Goal: Information Seeking & Learning: Learn about a topic

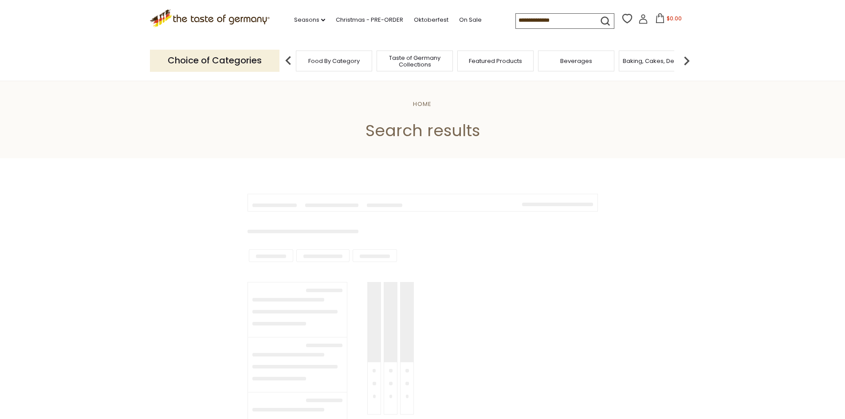
type input "**********"
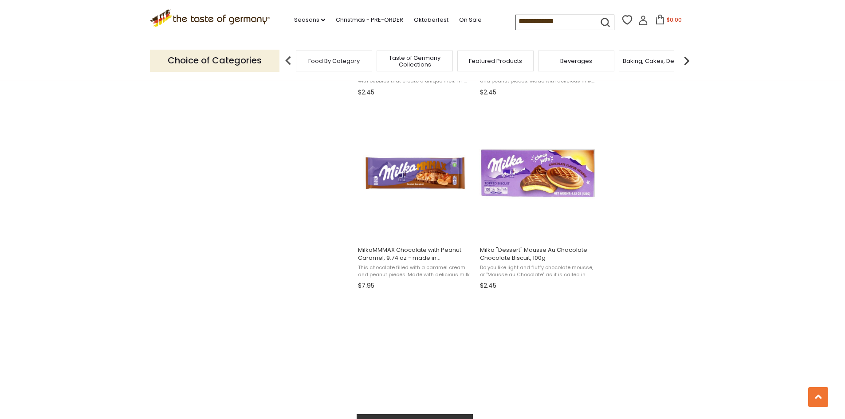
scroll to position [1464, 0]
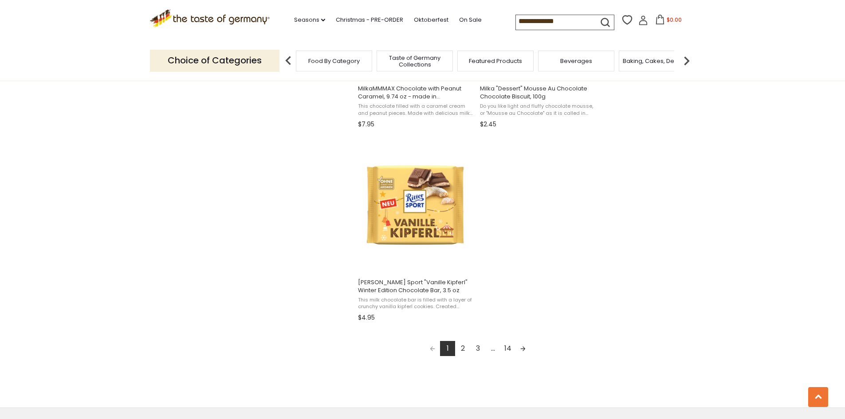
click at [465, 351] on link "2" at bounding box center [462, 348] width 15 height 15
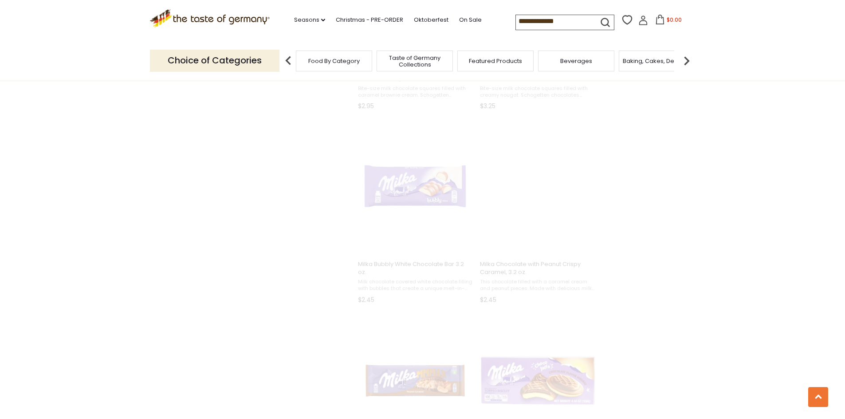
scroll to position [90, 0]
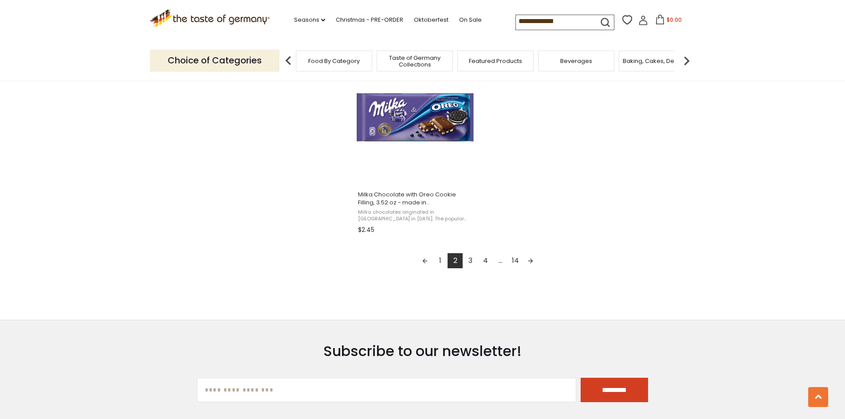
scroll to position [1553, 0]
click at [468, 260] on link "3" at bounding box center [470, 259] width 15 height 15
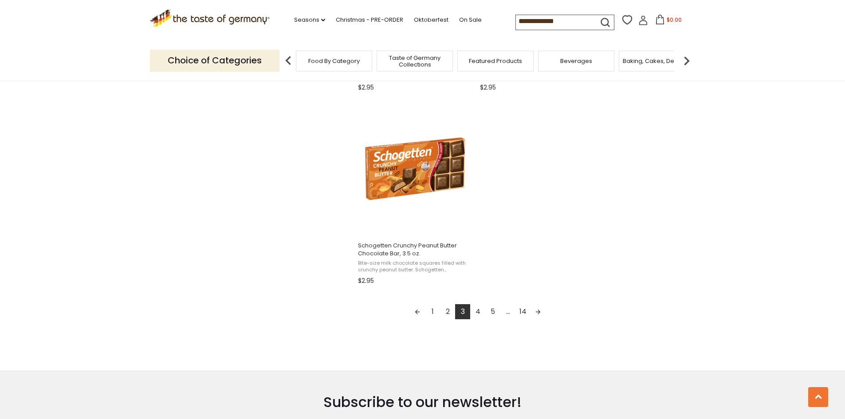
scroll to position [1553, 0]
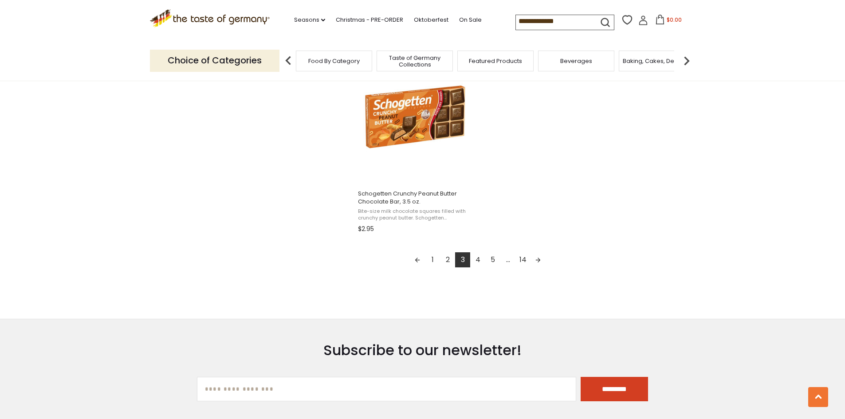
click at [478, 260] on link "4" at bounding box center [477, 259] width 15 height 15
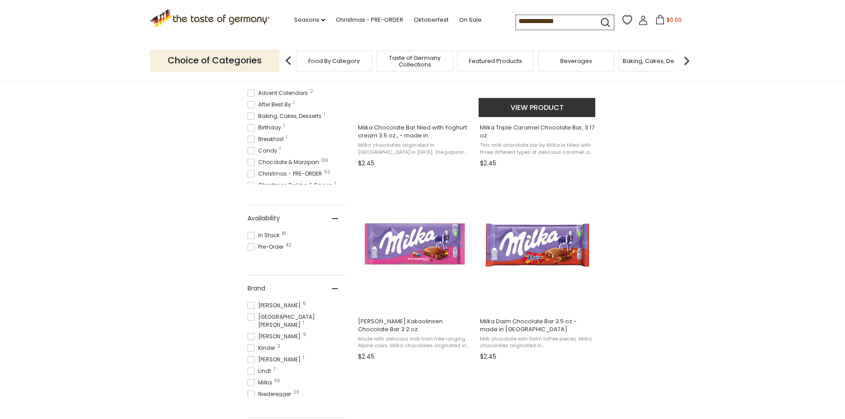
scroll to position [177, 0]
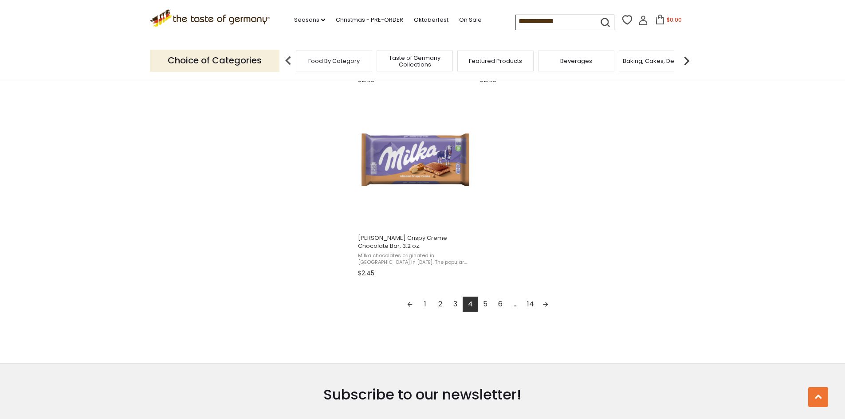
click at [484, 305] on link "5" at bounding box center [485, 304] width 15 height 15
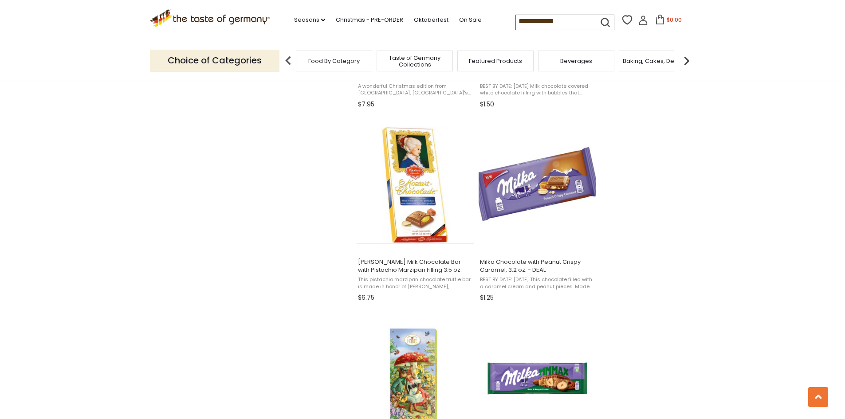
scroll to position [932, 0]
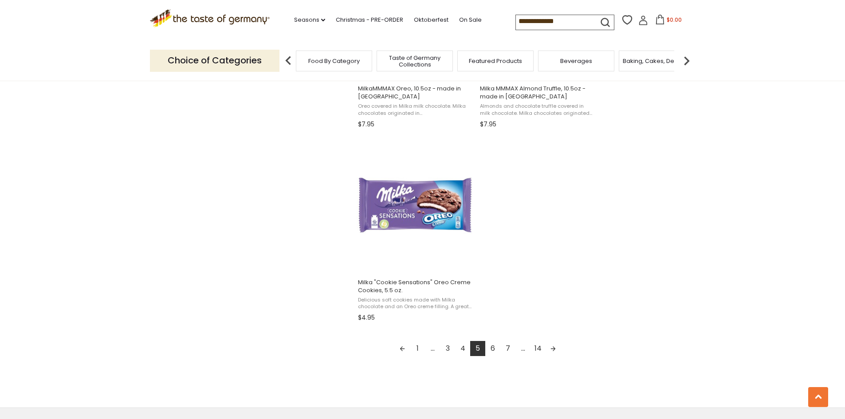
click at [492, 355] on link "6" at bounding box center [492, 348] width 15 height 15
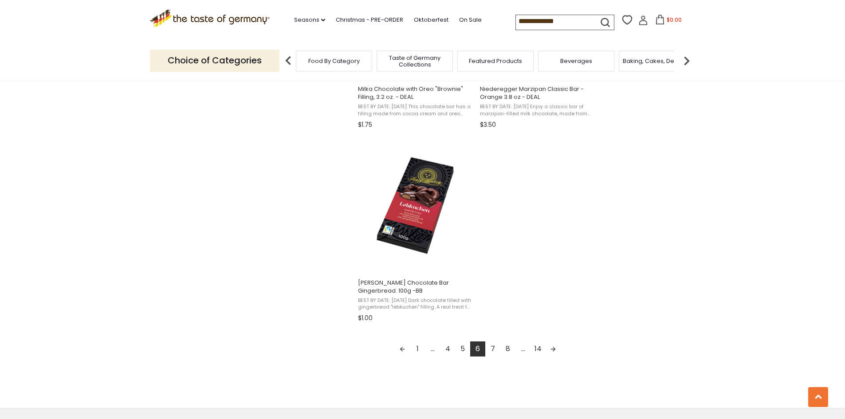
scroll to position [1464, 0]
click at [495, 348] on link "7" at bounding box center [492, 348] width 15 height 15
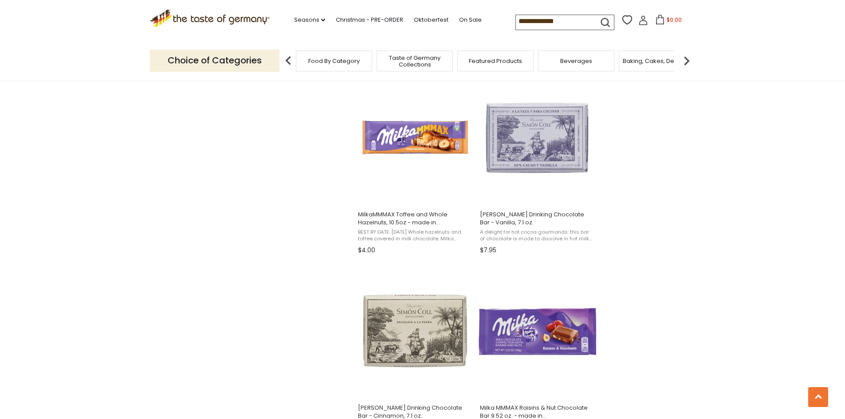
scroll to position [1153, 0]
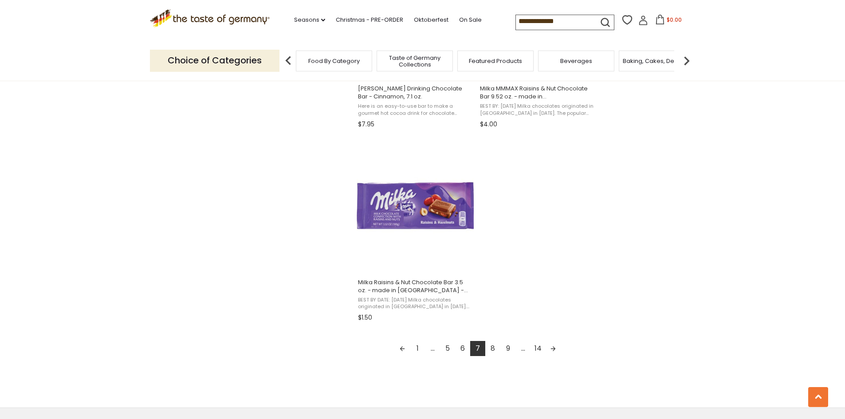
click at [493, 352] on link "8" at bounding box center [492, 348] width 15 height 15
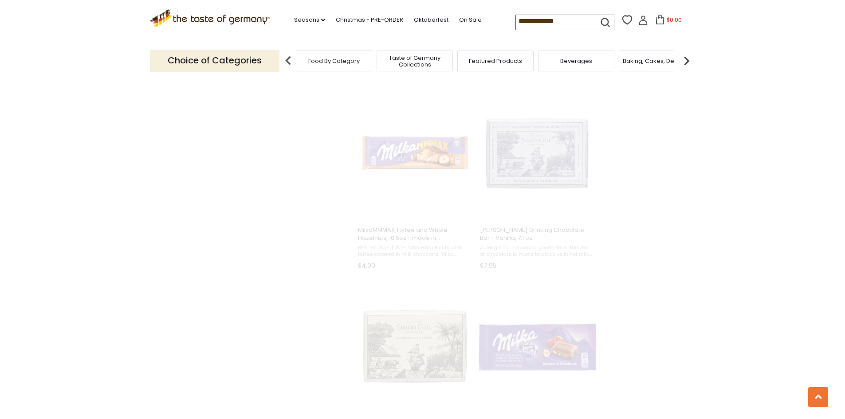
scroll to position [117, 0]
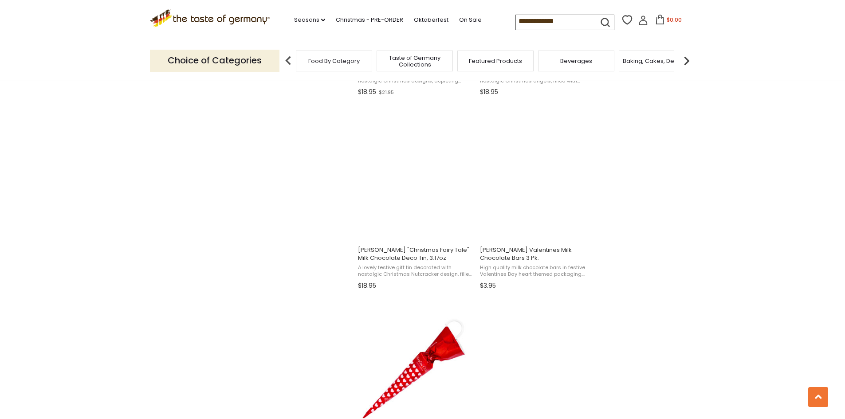
scroll to position [1331, 0]
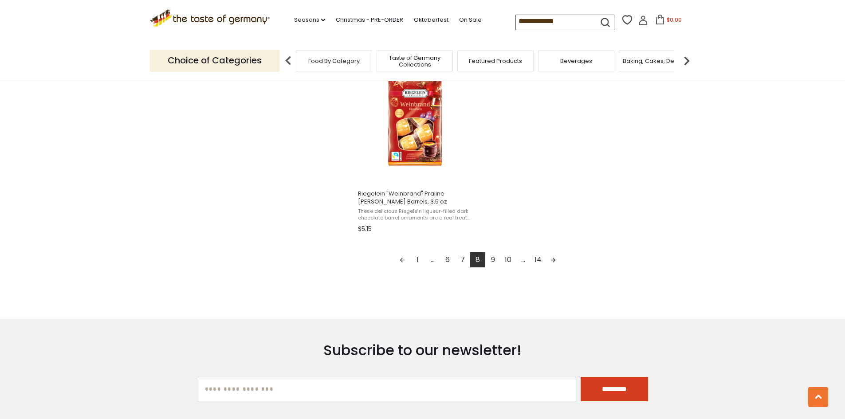
click at [489, 258] on link "9" at bounding box center [492, 259] width 15 height 15
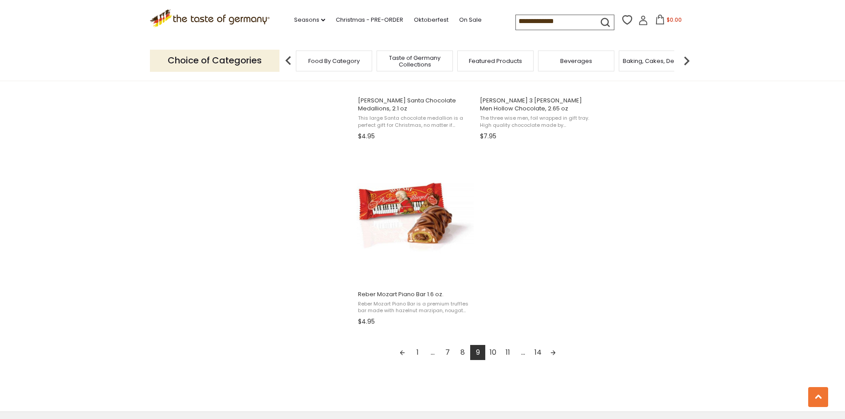
scroll to position [1464, 0]
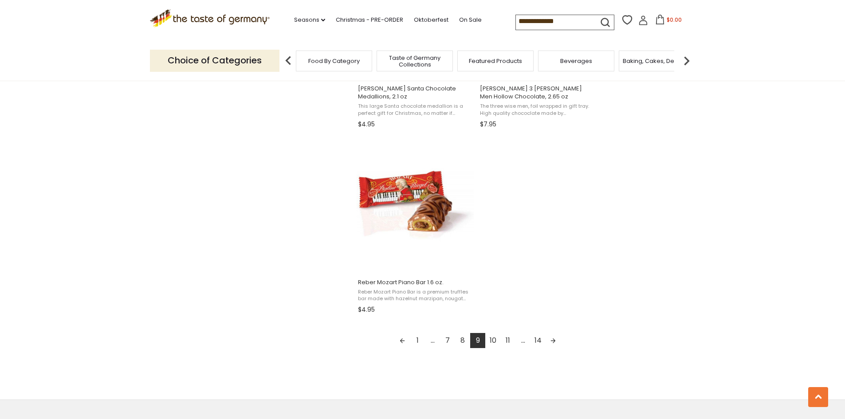
click at [491, 343] on link "10" at bounding box center [492, 340] width 15 height 15
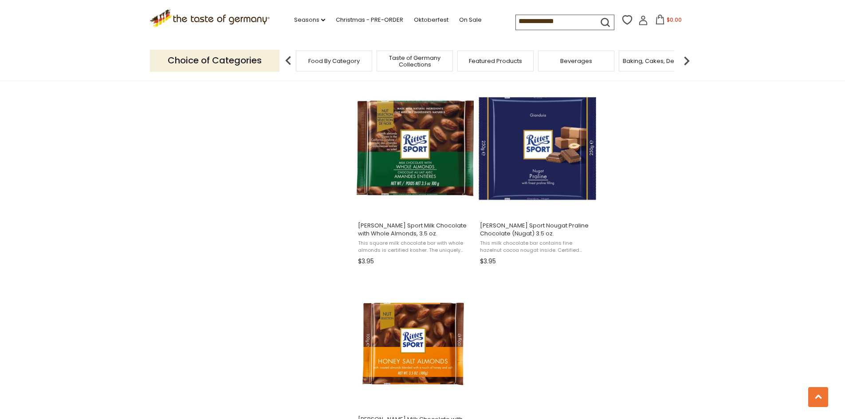
scroll to position [1464, 0]
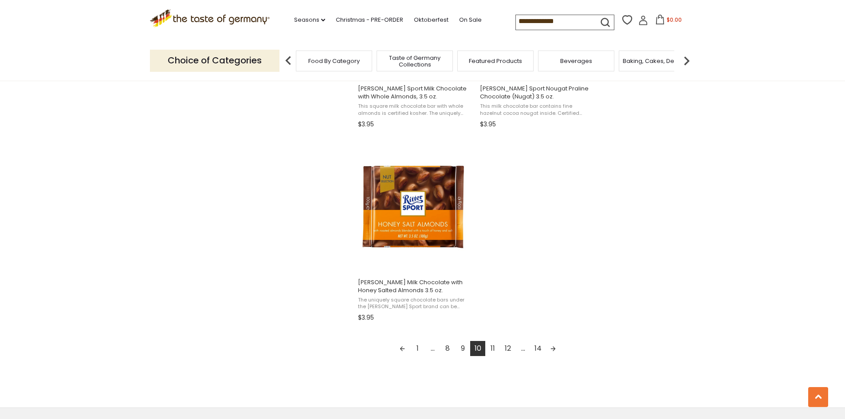
click at [496, 341] on link "11" at bounding box center [492, 348] width 15 height 15
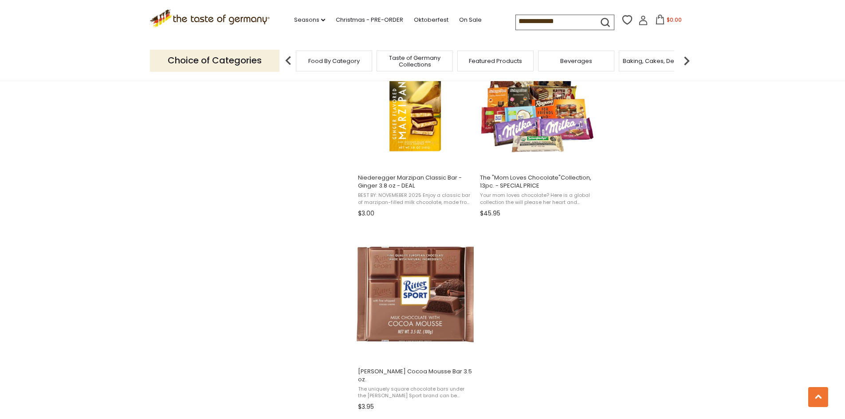
scroll to position [1375, 0]
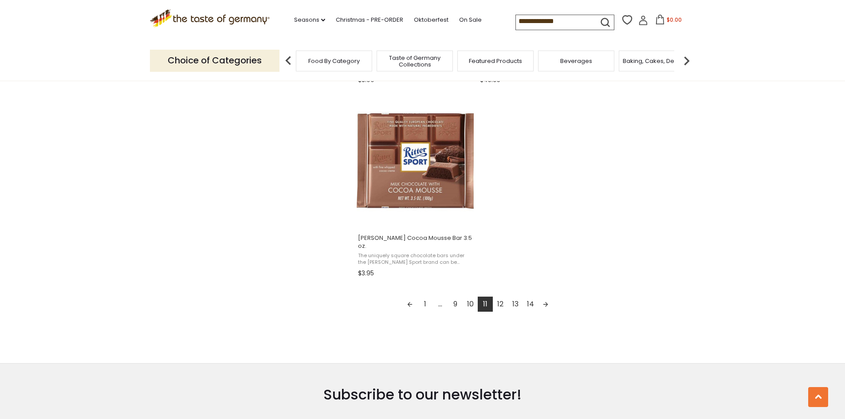
click at [500, 300] on link "12" at bounding box center [500, 304] width 15 height 15
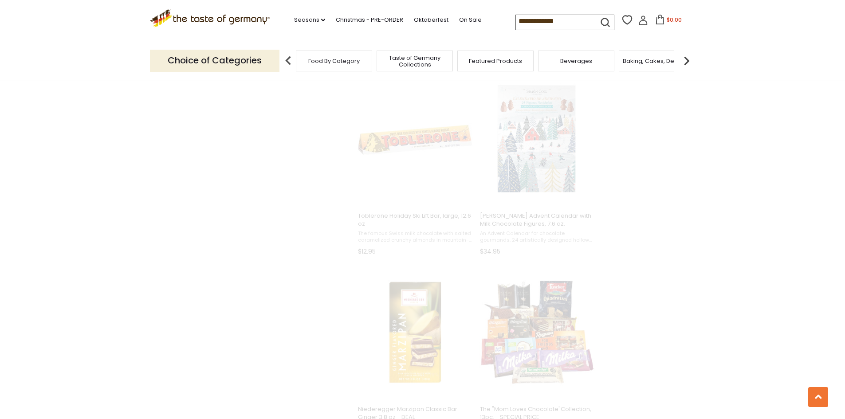
scroll to position [28, 0]
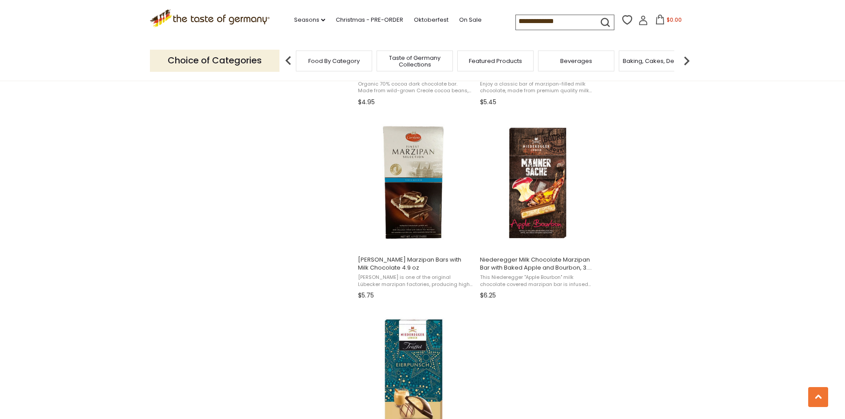
scroll to position [1553, 0]
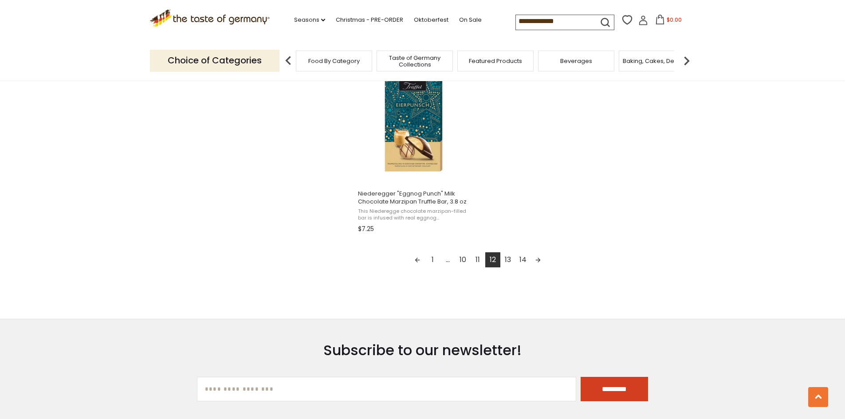
click at [510, 266] on link "13" at bounding box center [507, 259] width 15 height 15
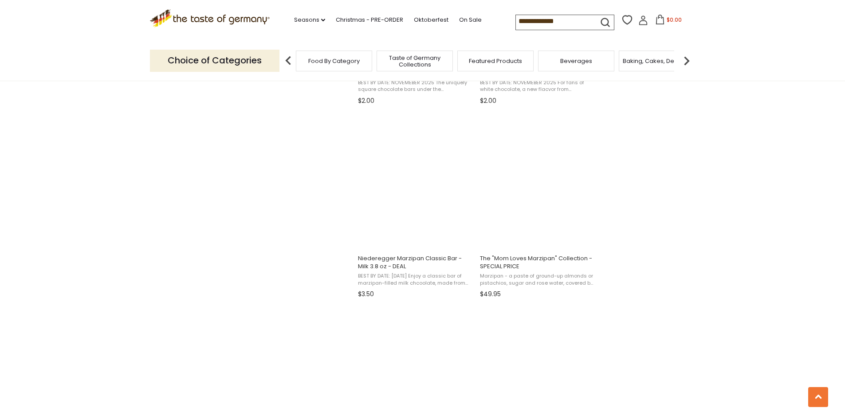
scroll to position [1331, 0]
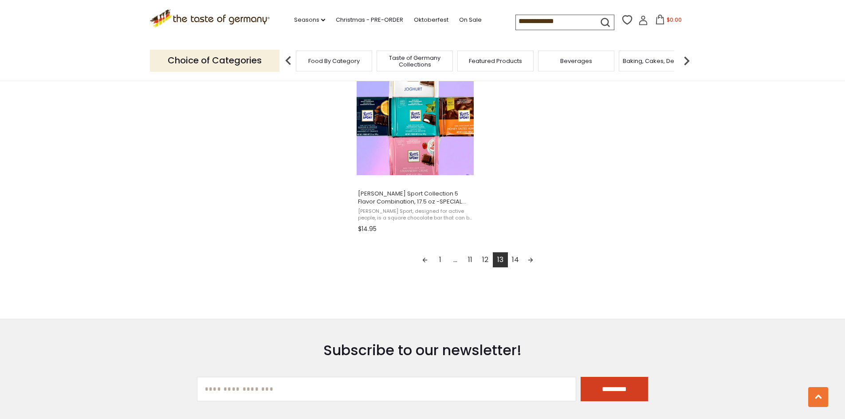
click at [511, 264] on link "14" at bounding box center [515, 259] width 15 height 15
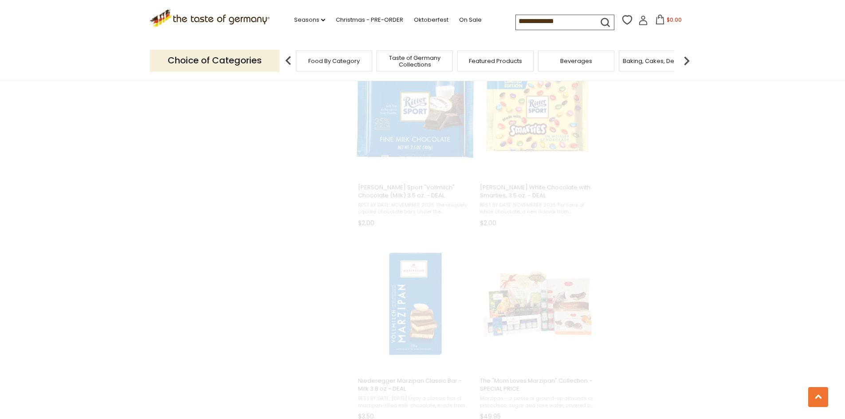
scroll to position [28, 0]
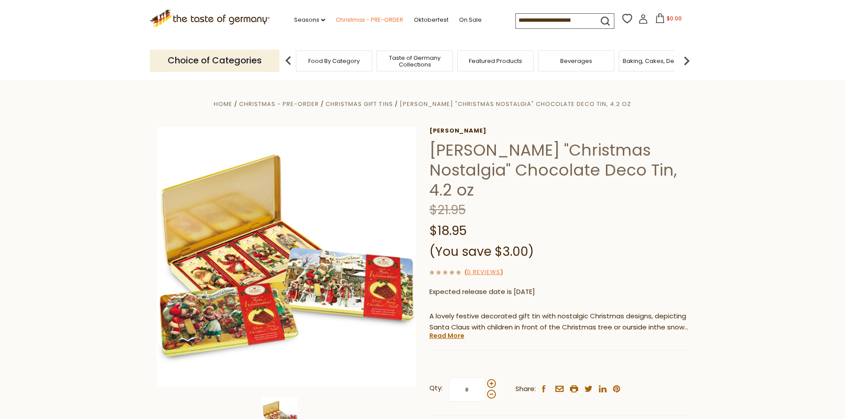
click at [356, 19] on link "Christmas - PRE-ORDER" at bounding box center [369, 20] width 67 height 10
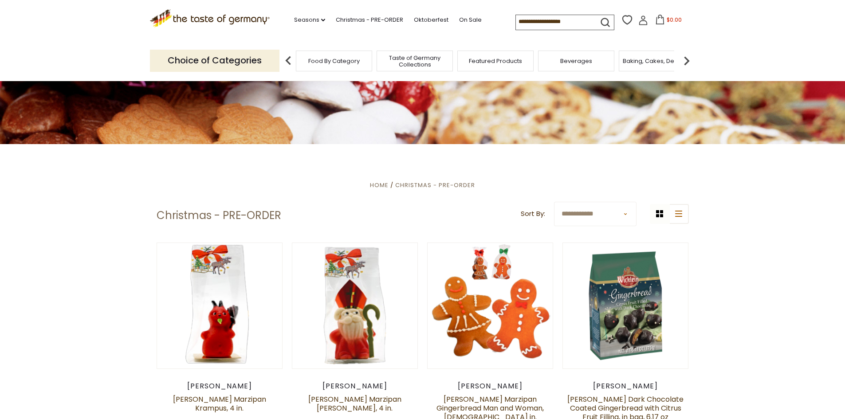
scroll to position [89, 0]
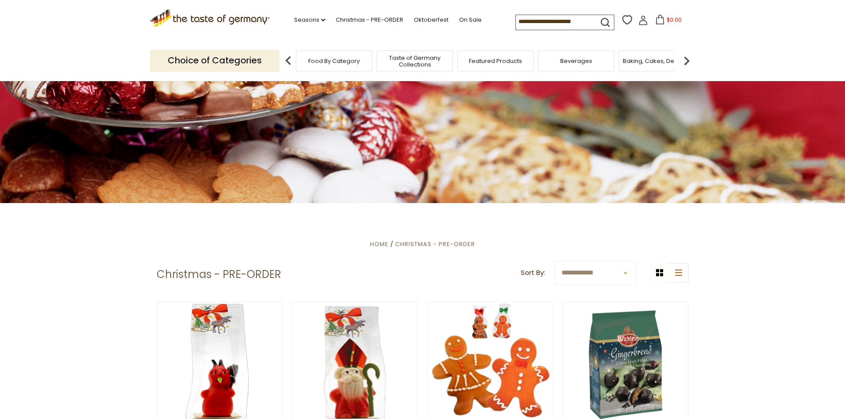
click at [576, 271] on select "**********" at bounding box center [595, 273] width 83 height 24
click at [576, 272] on select "**********" at bounding box center [595, 273] width 83 height 24
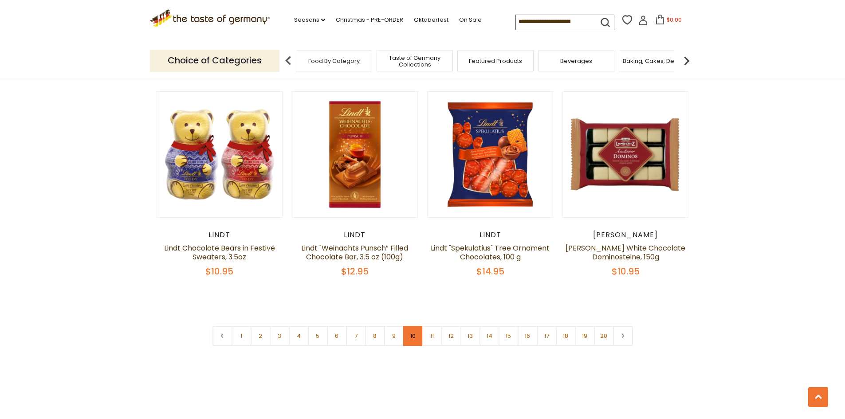
scroll to position [2218, 0]
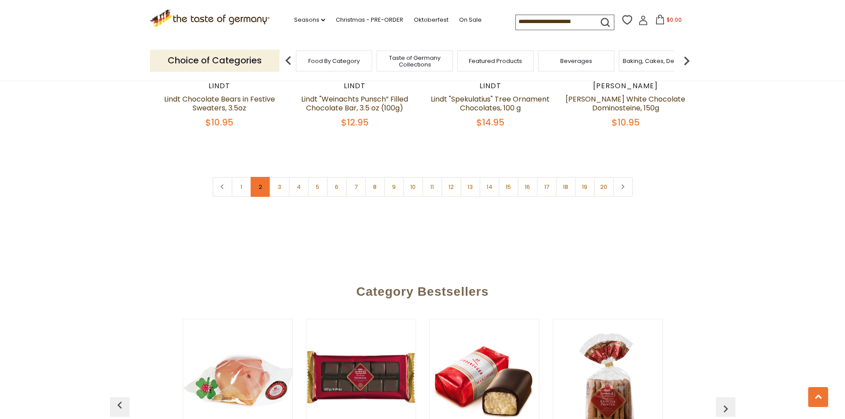
click at [260, 177] on link "2" at bounding box center [261, 187] width 20 height 20
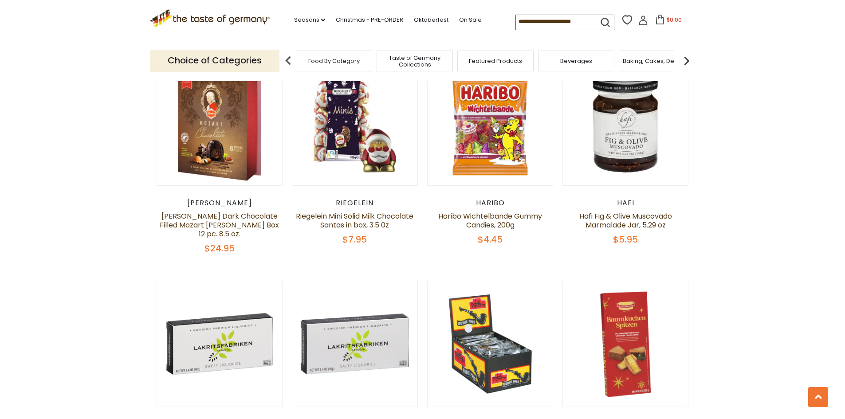
scroll to position [2035, 0]
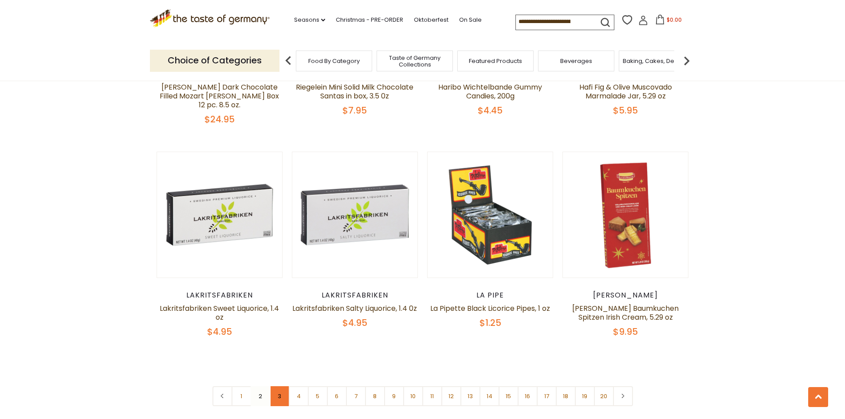
click at [282, 386] on link "3" at bounding box center [280, 396] width 20 height 20
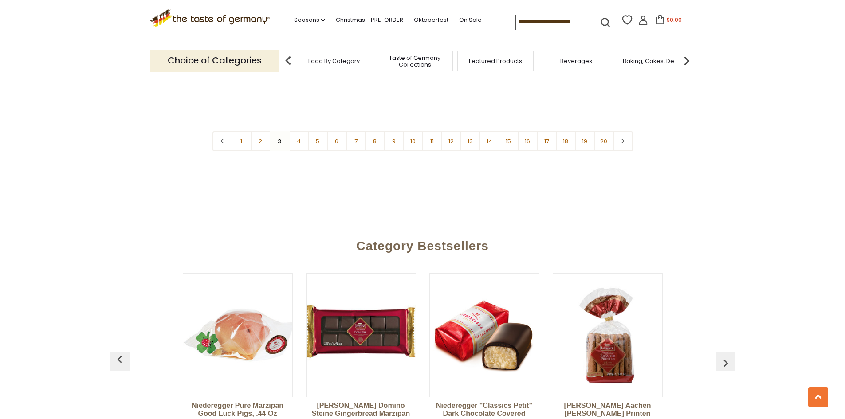
scroll to position [2257, 0]
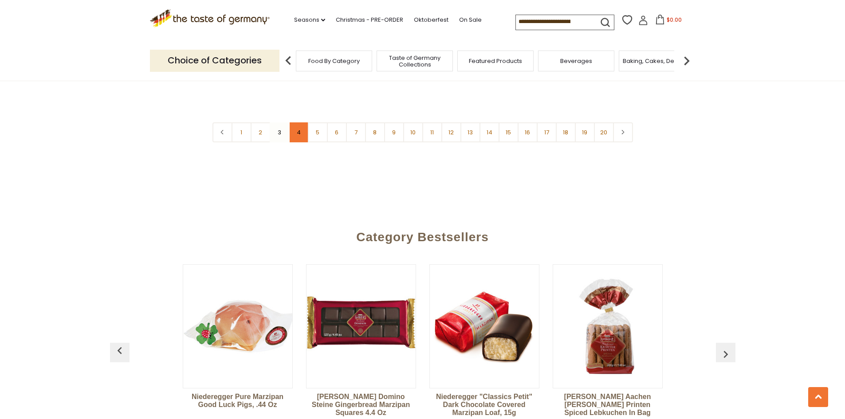
click at [297, 122] on link "4" at bounding box center [299, 132] width 20 height 20
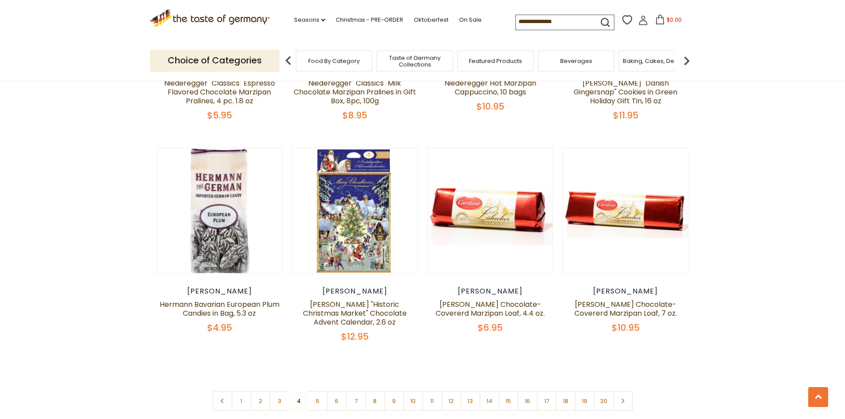
scroll to position [2035, 0]
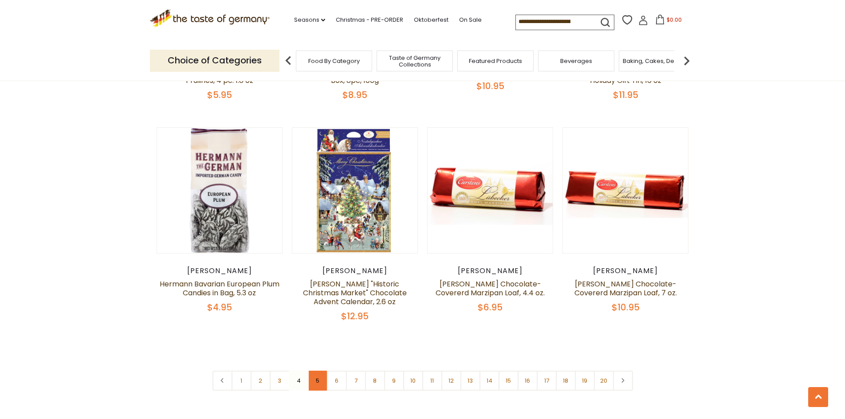
click at [311, 371] on link "5" at bounding box center [318, 381] width 20 height 20
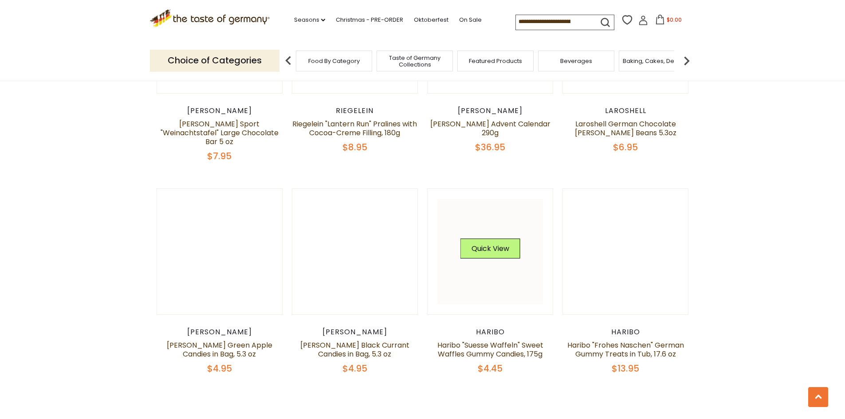
scroll to position [1991, 0]
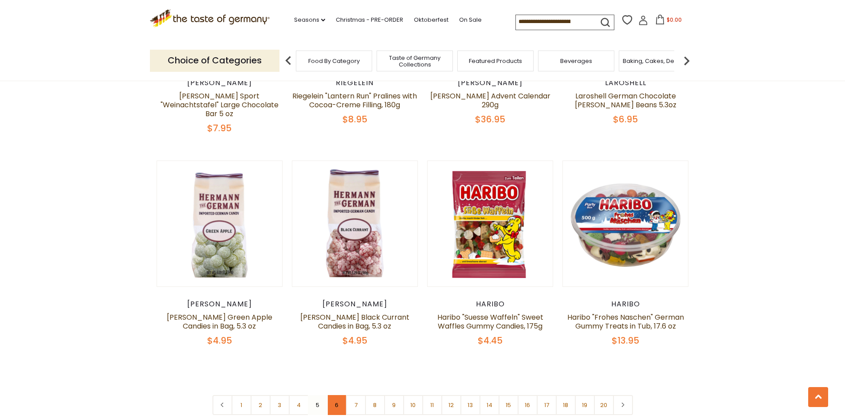
click at [341, 395] on link "6" at bounding box center [337, 405] width 20 height 20
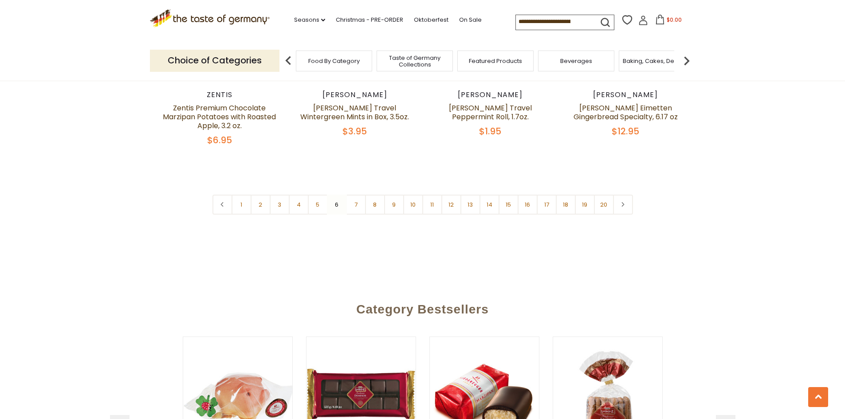
scroll to position [2213, 0]
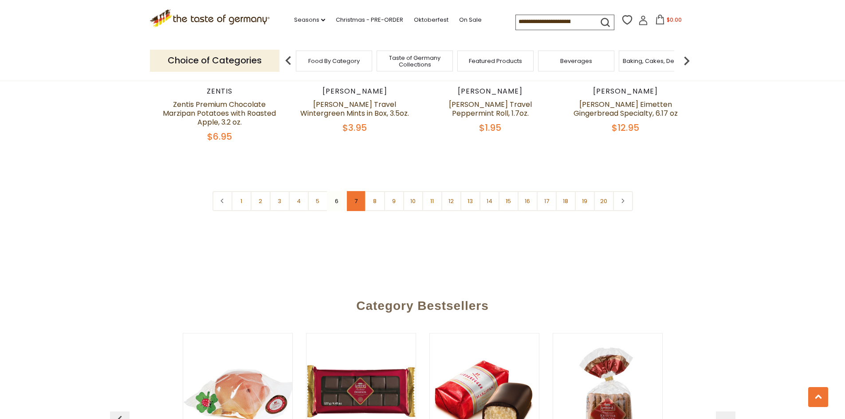
click at [356, 191] on link "7" at bounding box center [356, 201] width 20 height 20
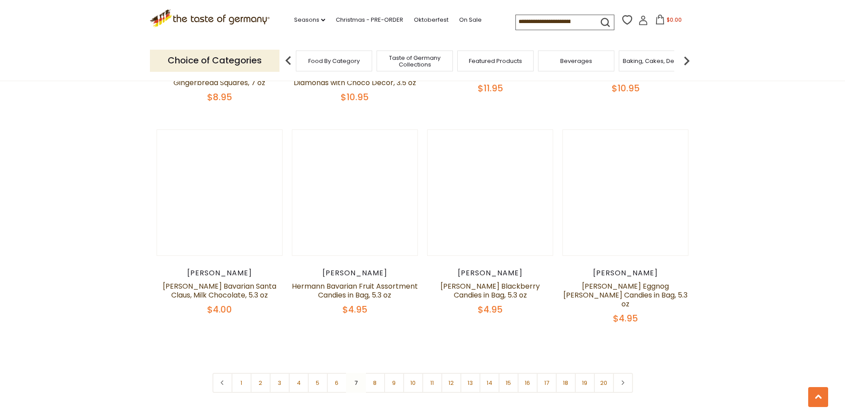
scroll to position [2168, 0]
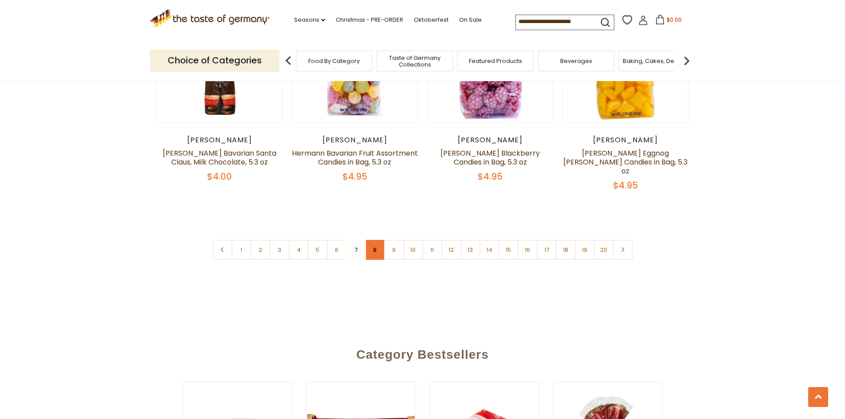
click at [374, 240] on link "8" at bounding box center [375, 250] width 20 height 20
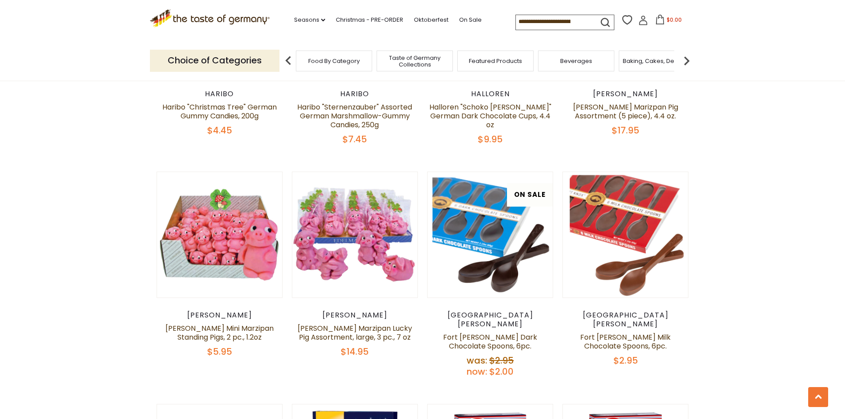
scroll to position [1325, 0]
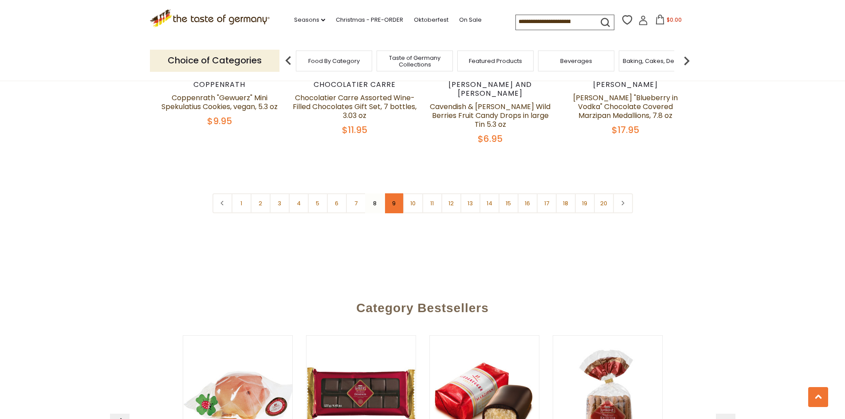
click at [395, 193] on link "9" at bounding box center [394, 203] width 20 height 20
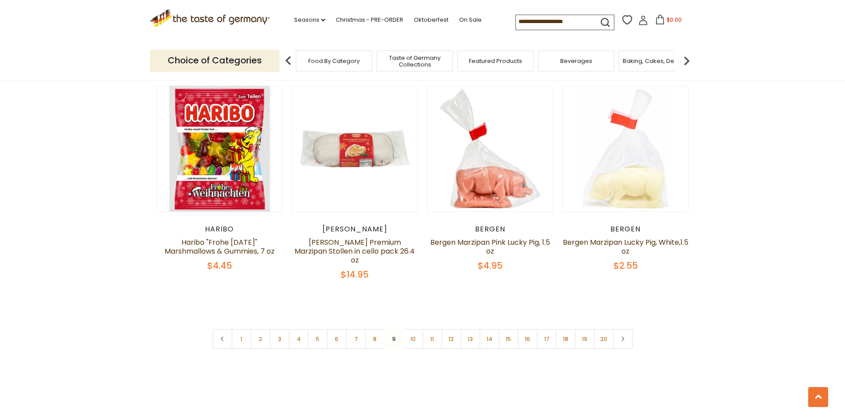
scroll to position [2124, 0]
click at [409, 329] on link "10" at bounding box center [413, 339] width 20 height 20
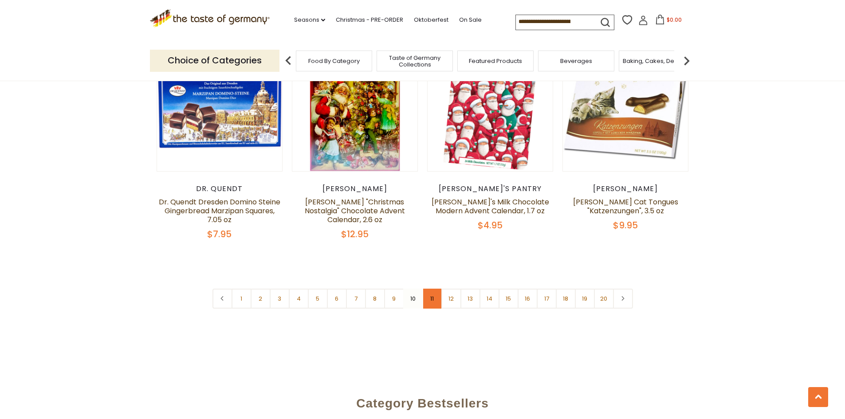
click at [431, 289] on link "11" at bounding box center [432, 299] width 20 height 20
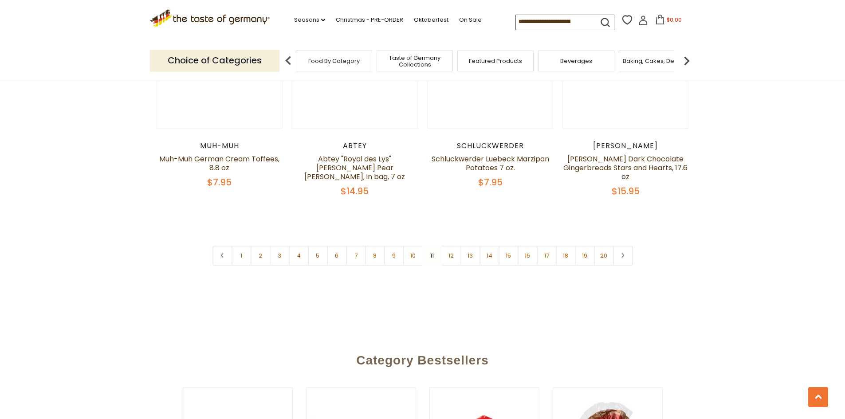
scroll to position [2168, 0]
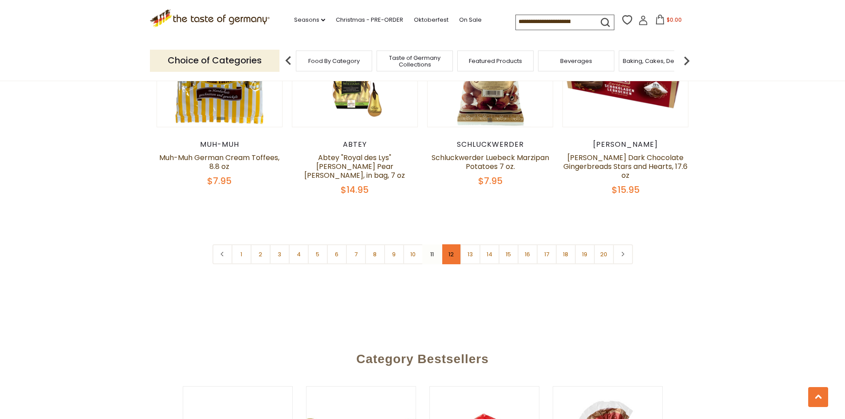
click at [451, 244] on link "12" at bounding box center [451, 254] width 20 height 20
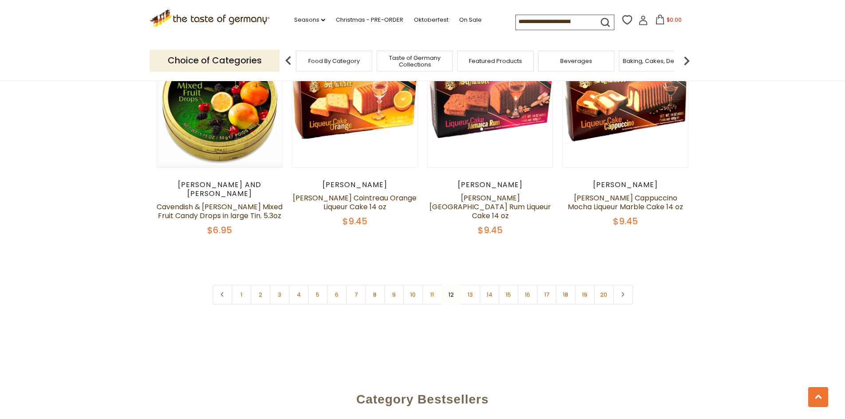
scroll to position [2045, 0]
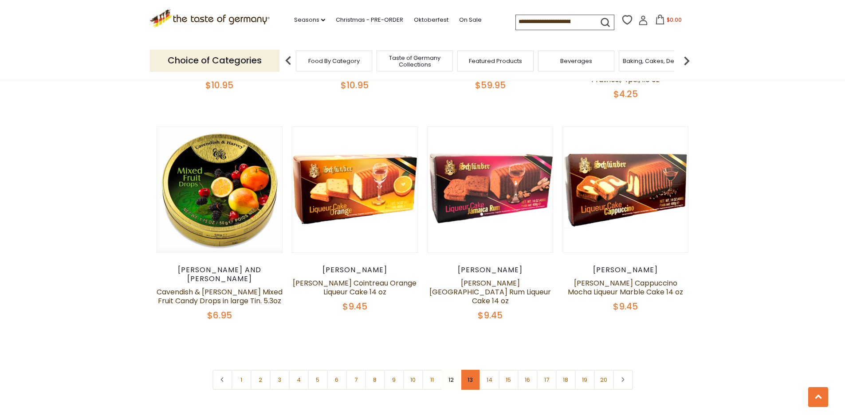
click at [471, 370] on link "13" at bounding box center [470, 380] width 20 height 20
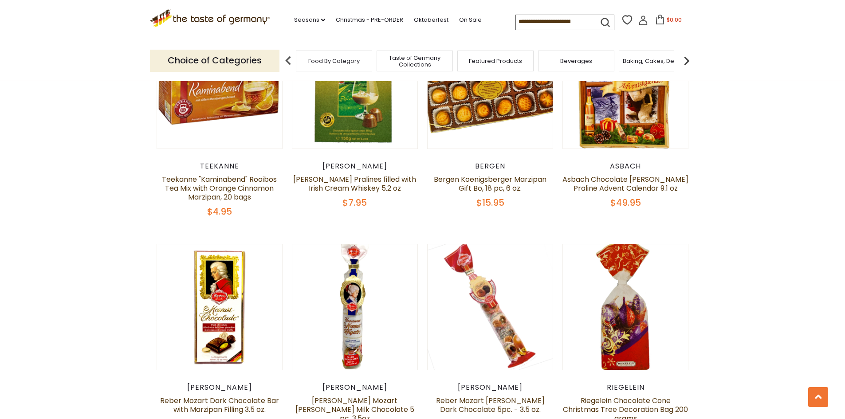
scroll to position [1414, 0]
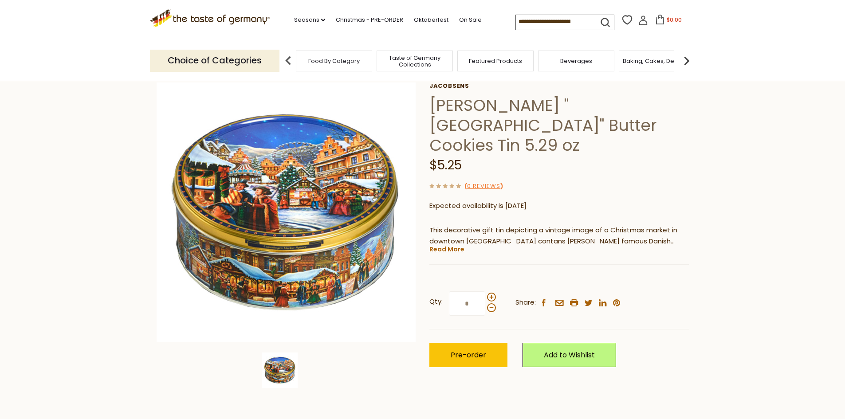
scroll to position [44, 0]
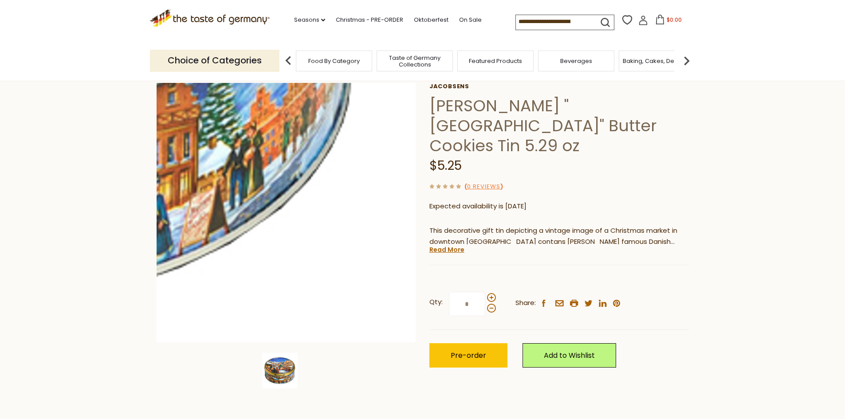
drag, startPoint x: 515, startPoint y: 106, endPoint x: 393, endPoint y: 107, distance: 122.4
click at [393, 107] on div "Home Christmas - PRE-ORDER Jacobsens "Copenhagen Market Square" Butter Cookies …" at bounding box center [423, 225] width 546 height 342
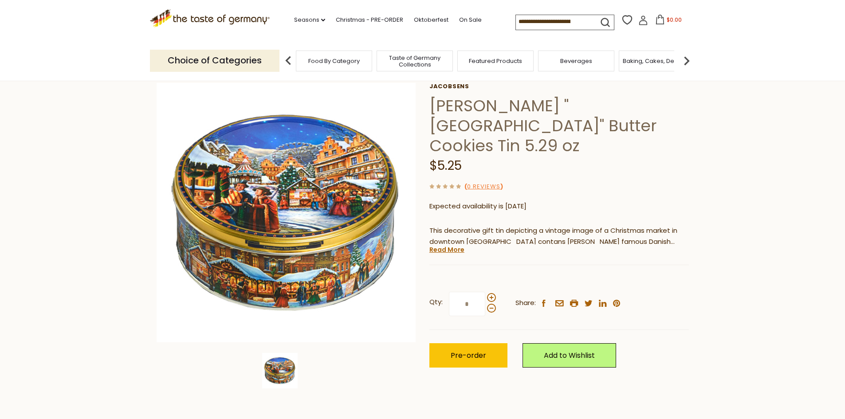
click at [448, 106] on h1 "Jacobsens "Copenhagen Market Square" Butter Cookies Tin 5.29 oz" at bounding box center [559, 126] width 260 height 60
click at [448, 84] on link "Jacobsens" at bounding box center [559, 86] width 260 height 7
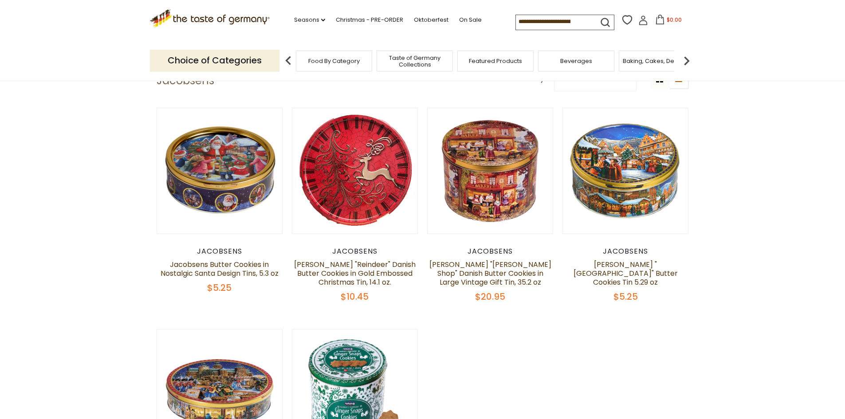
scroll to position [44, 0]
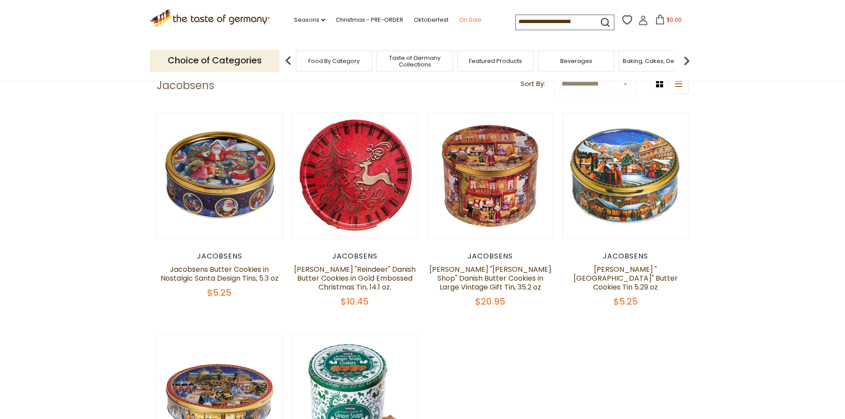
click at [466, 20] on link "On Sale" at bounding box center [470, 20] width 23 height 10
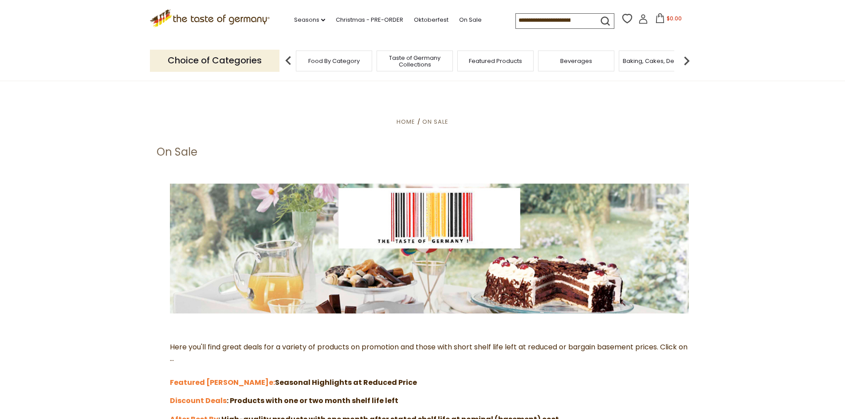
click at [237, 19] on icon ".st0{fill:#EDD300;} .st1{fill:#D33E21;}" at bounding box center [210, 18] width 120 height 18
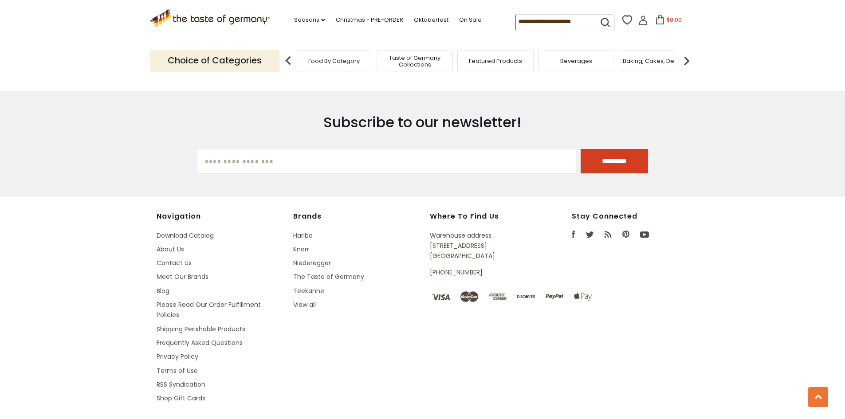
scroll to position [1585, 0]
